Goal: Information Seeking & Learning: Learn about a topic

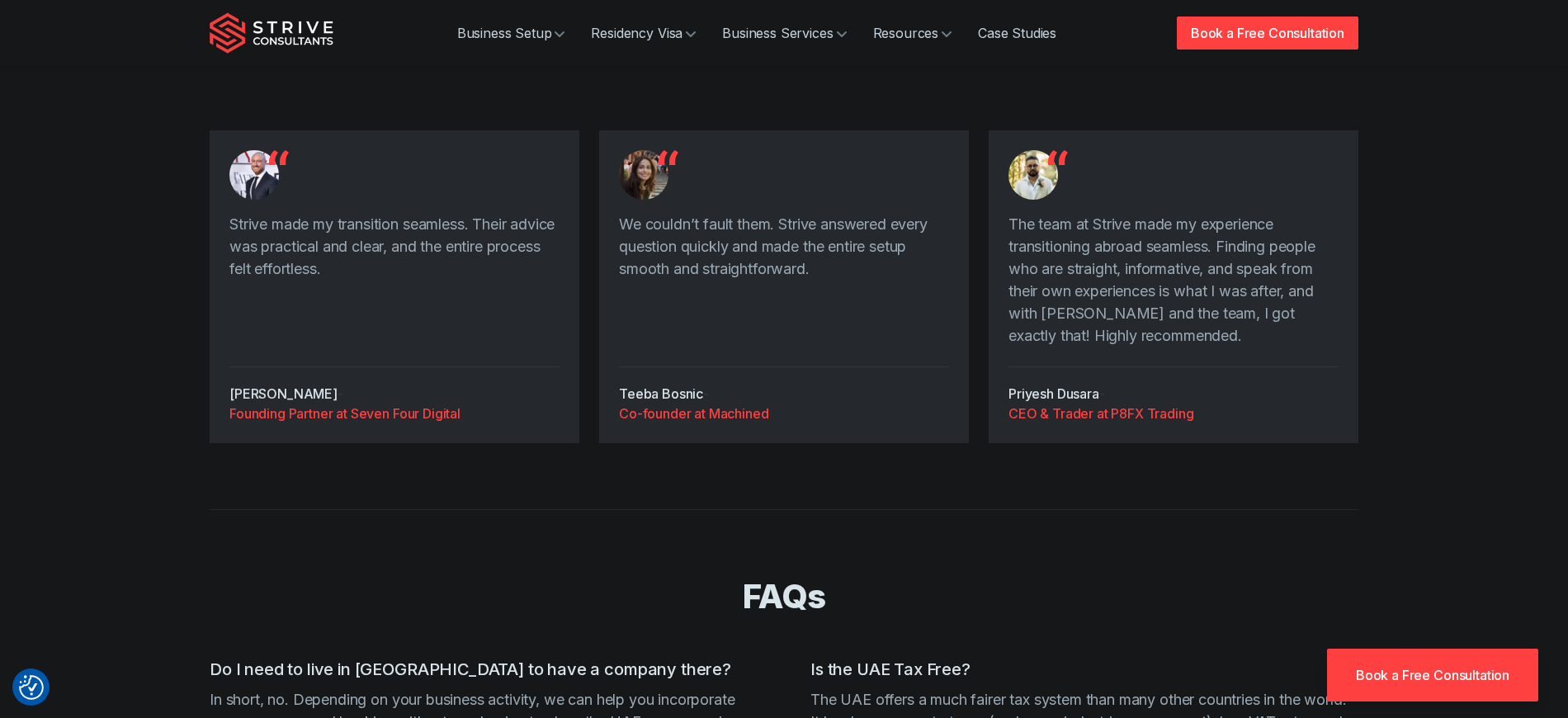
scroll to position [6380, 0]
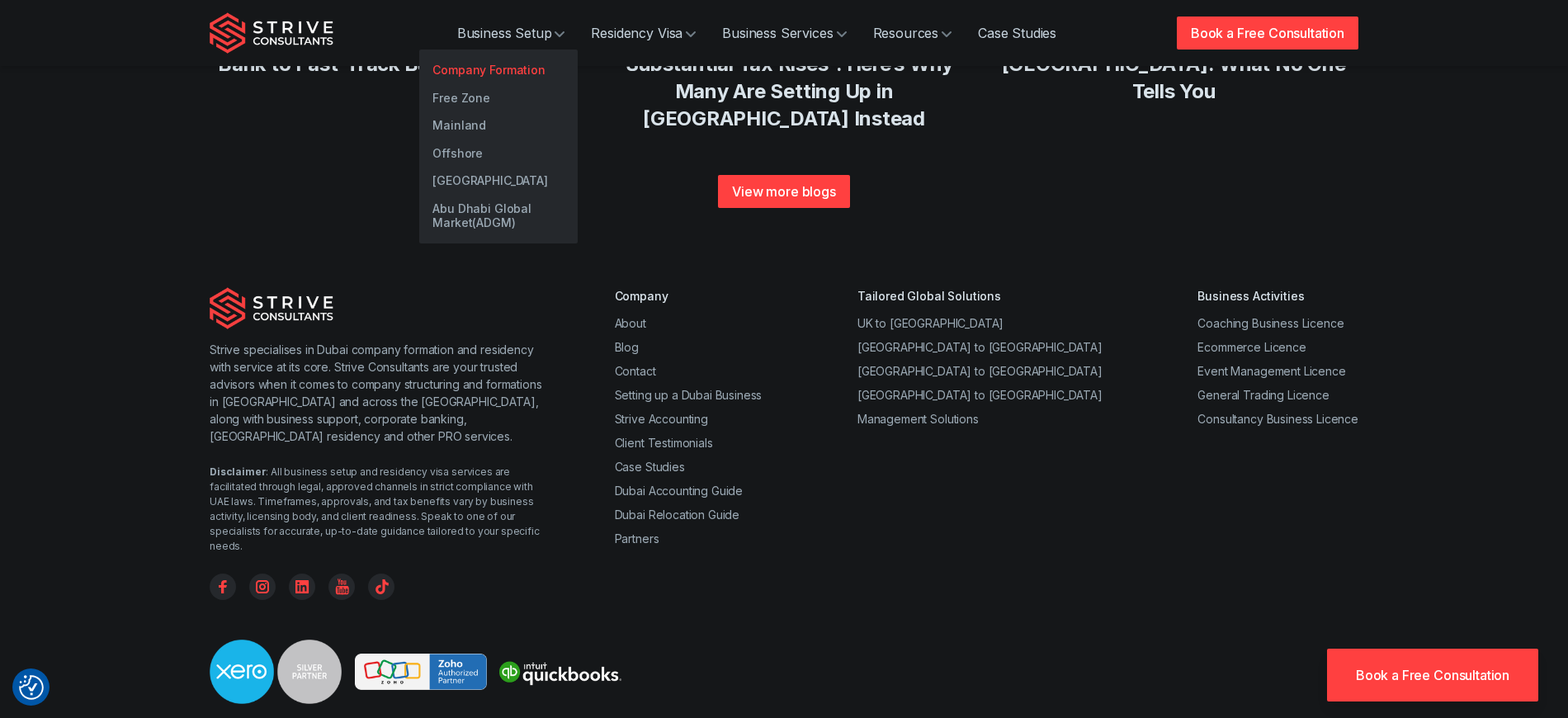
click at [503, 71] on link "Company Formation" at bounding box center [498, 70] width 158 height 28
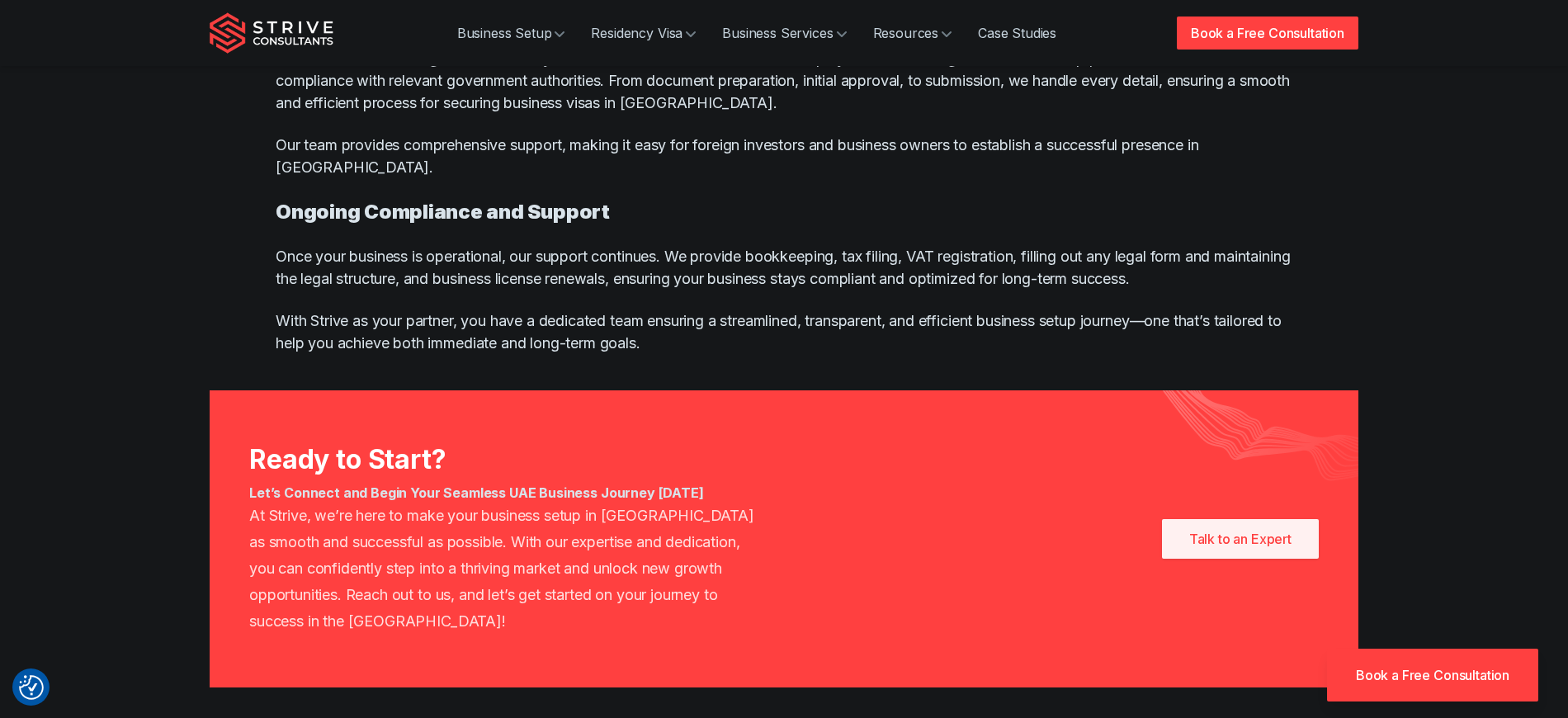
scroll to position [8468, 0]
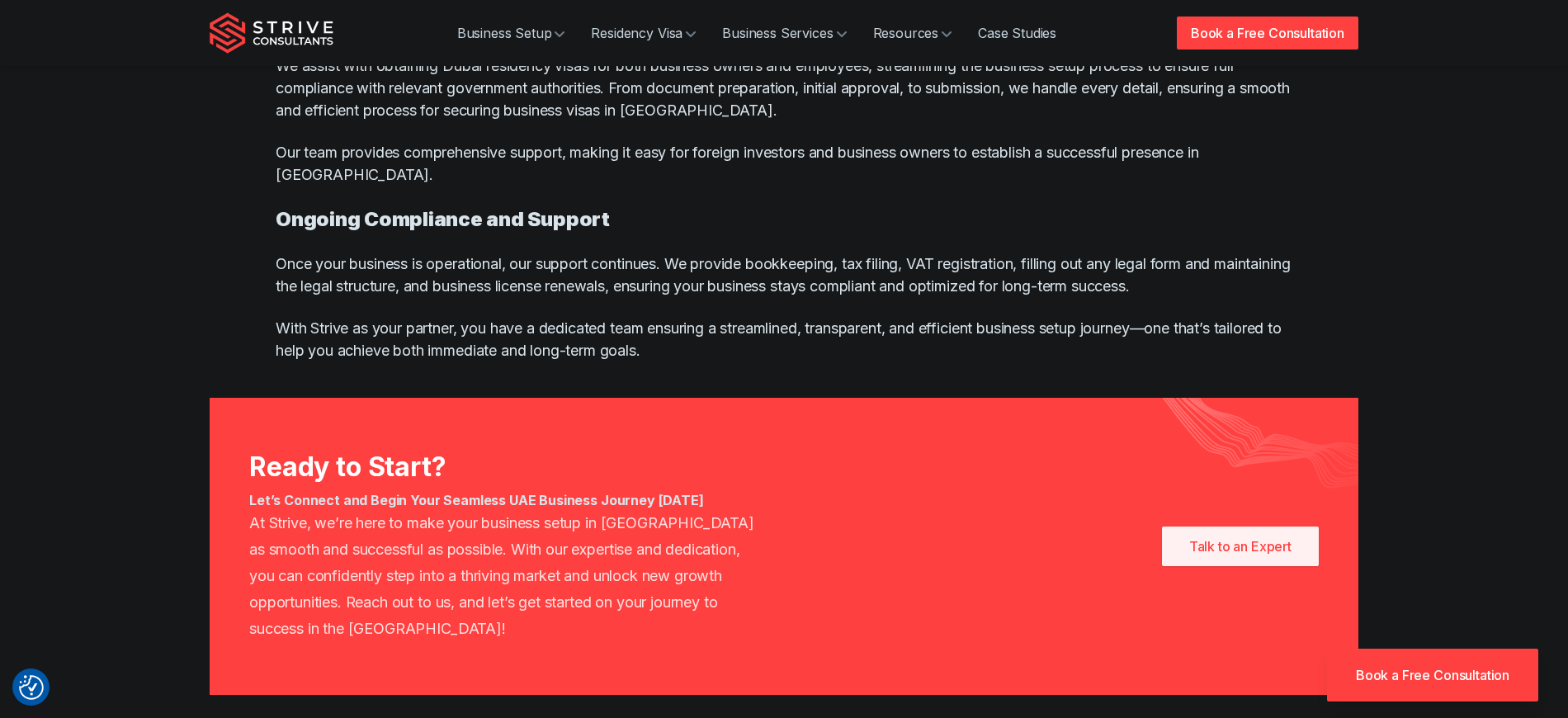
click at [436, 510] on p "At Strive, we’re here to make your business setup in [GEOGRAPHIC_DATA] as smoot…" at bounding box center [503, 577] width 508 height 133
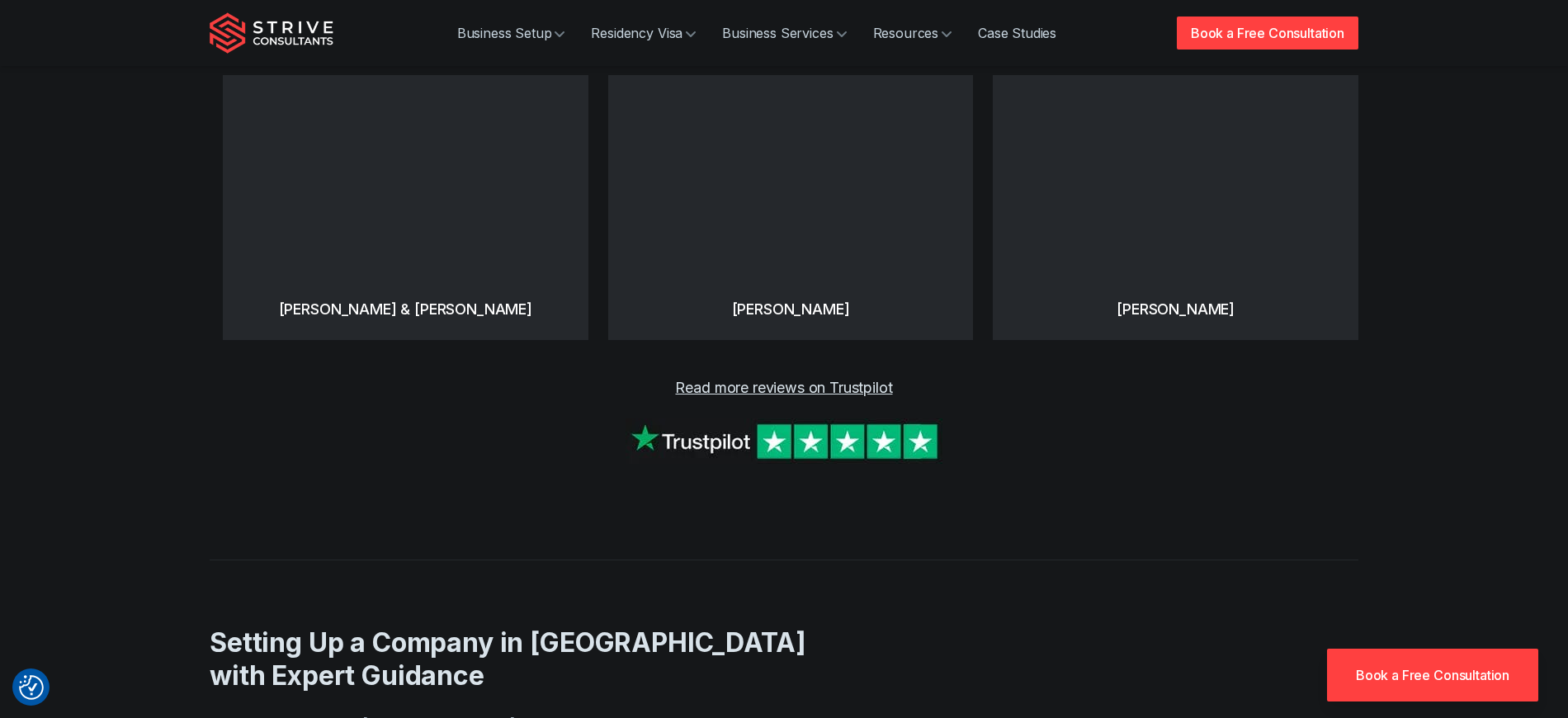
scroll to position [0, 0]
